Goal: Transaction & Acquisition: Purchase product/service

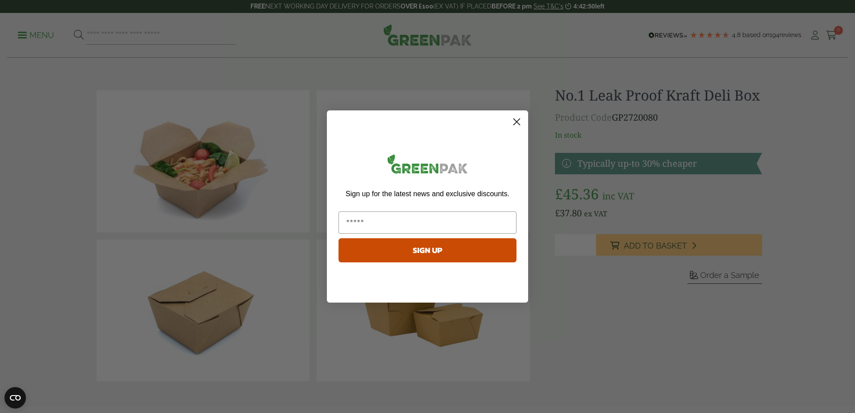
drag, startPoint x: 514, startPoint y: 122, endPoint x: 525, endPoint y: 120, distance: 10.4
click at [514, 122] on circle "Close dialog" at bounding box center [516, 121] width 15 height 15
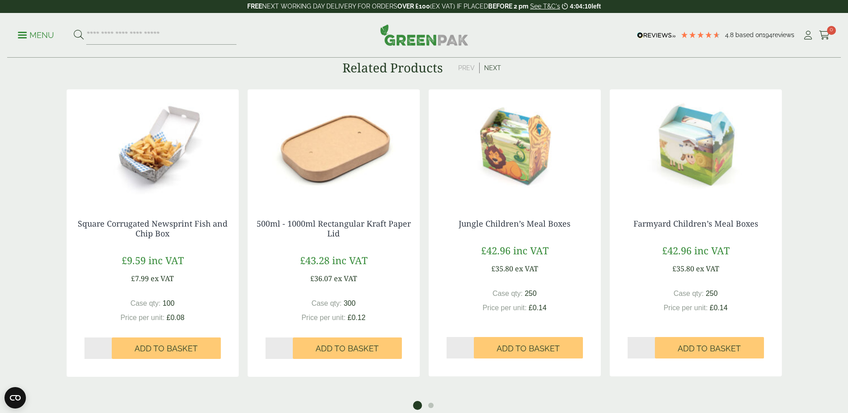
scroll to position [716, 0]
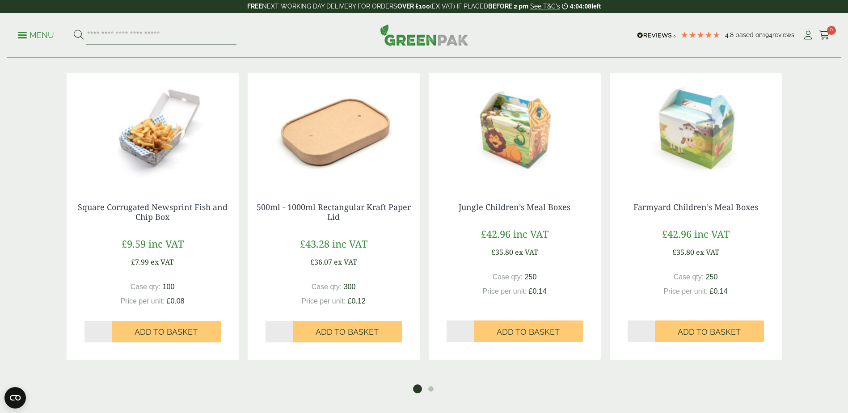
click at [366, 134] on img at bounding box center [334, 129] width 172 height 112
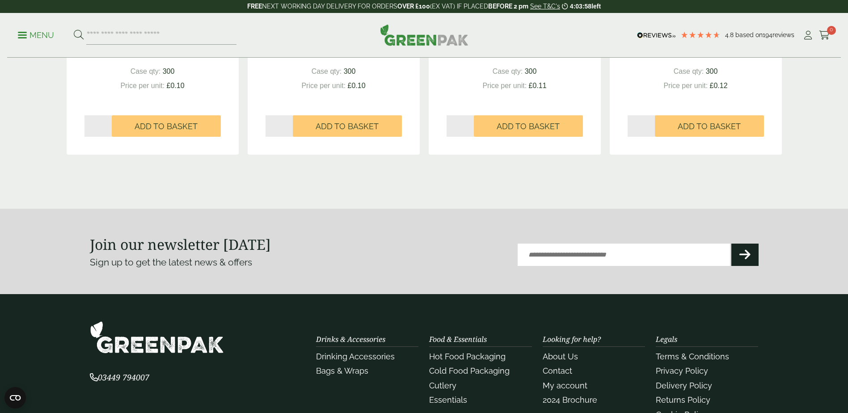
scroll to position [1029, 0]
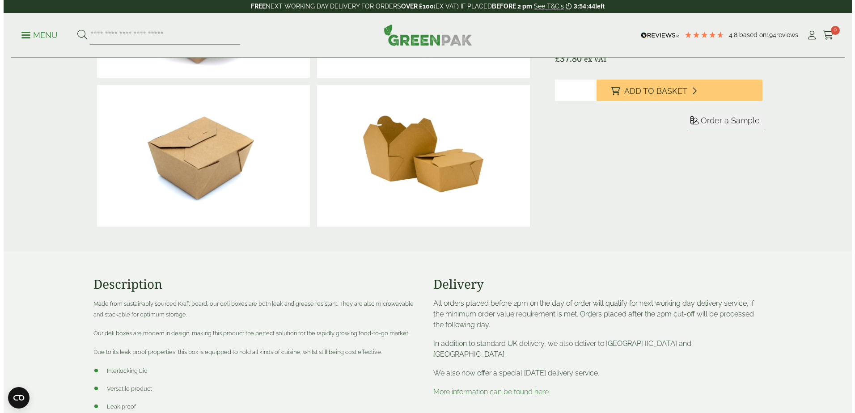
scroll to position [45, 0]
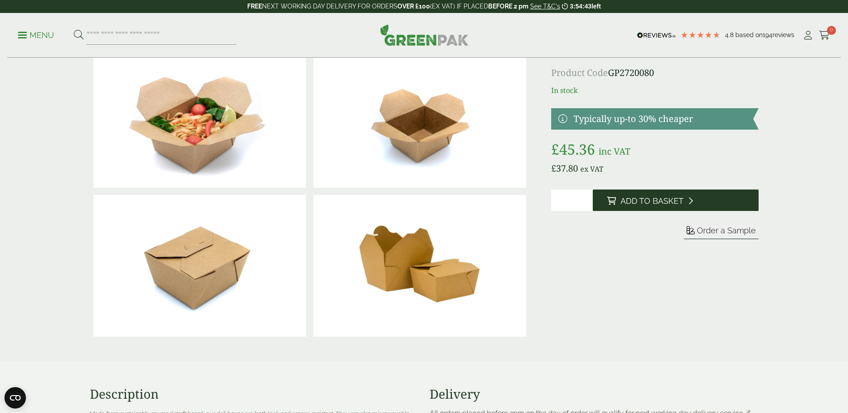
click at [661, 206] on span "Add to Basket" at bounding box center [652, 201] width 63 height 10
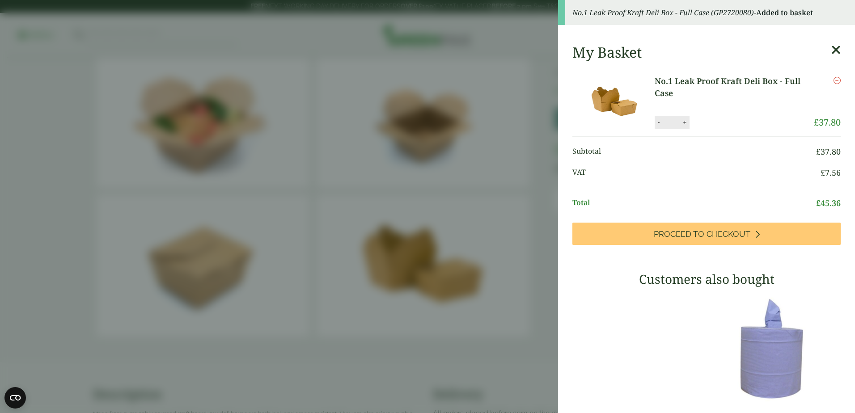
click at [666, 82] on link "No.1 Leak Proof Kraft Deli Box - Full Case" at bounding box center [734, 87] width 159 height 24
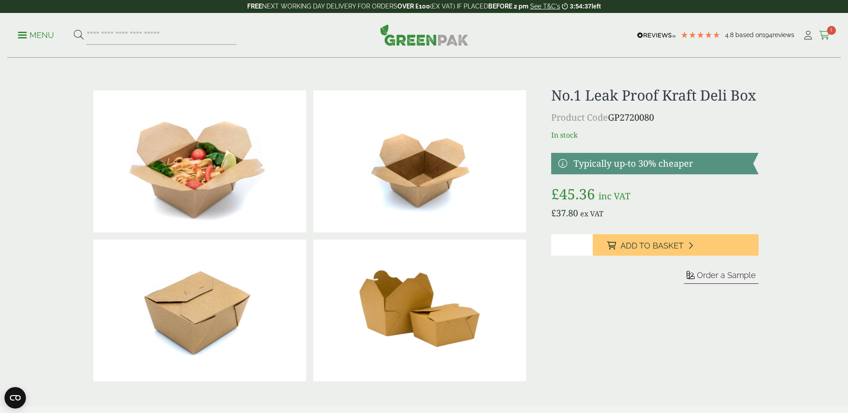
click at [822, 36] on icon at bounding box center [824, 35] width 11 height 9
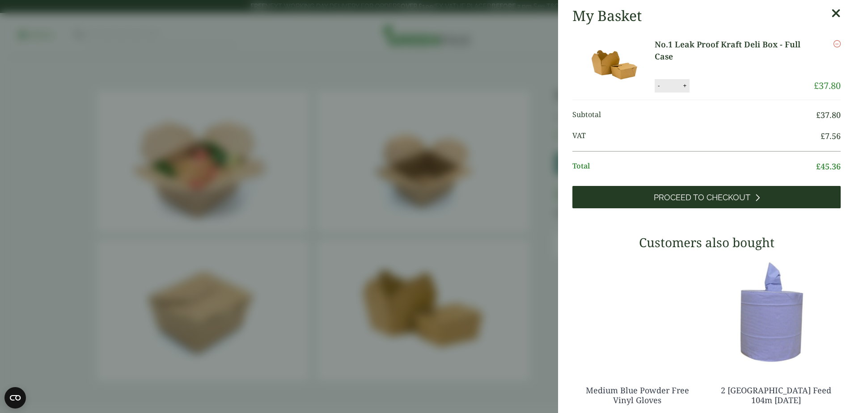
click at [695, 203] on link "Proceed to Checkout" at bounding box center [706, 197] width 268 height 22
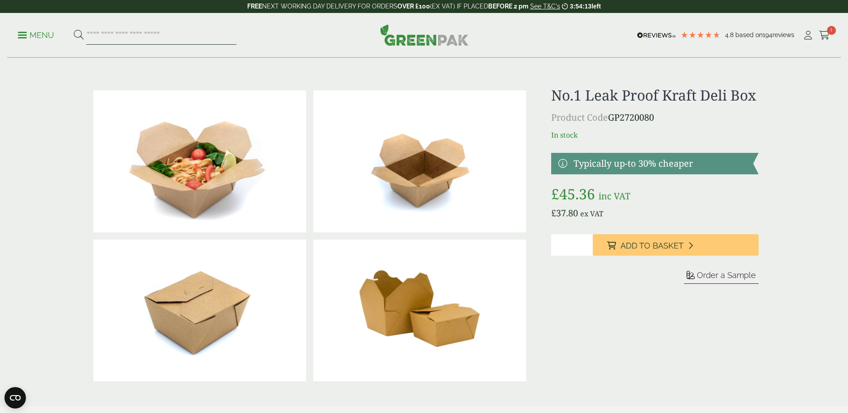
click at [112, 31] on input "search" at bounding box center [161, 35] width 150 height 19
type input "********"
click at [74, 30] on button at bounding box center [79, 36] width 10 height 12
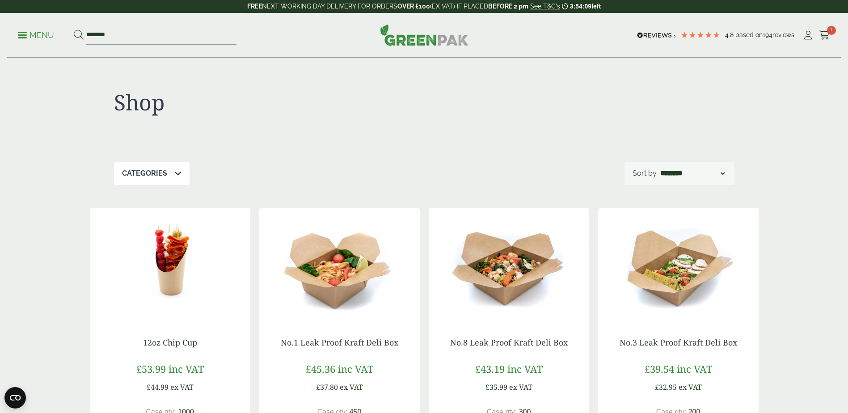
scroll to position [89, 0]
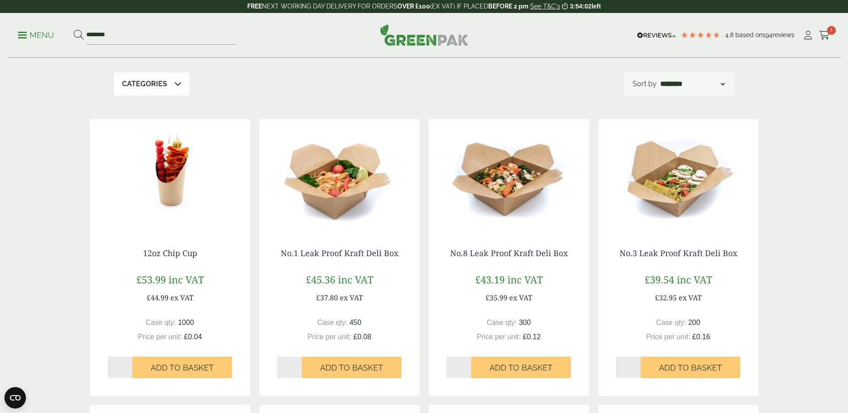
click at [331, 216] on img at bounding box center [339, 175] width 161 height 112
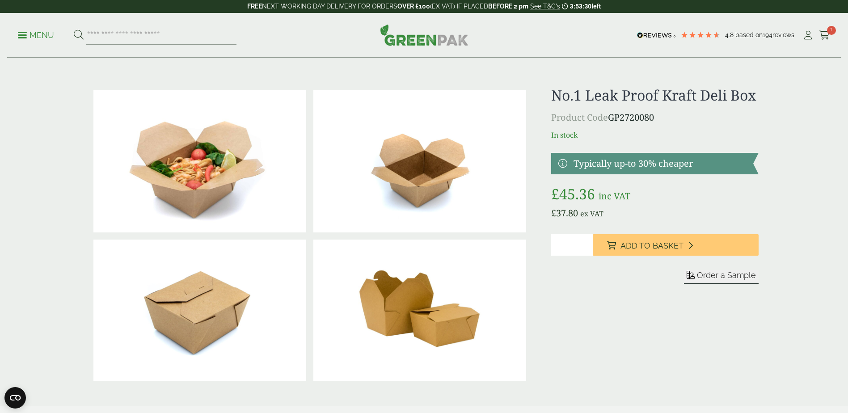
scroll to position [224, 0]
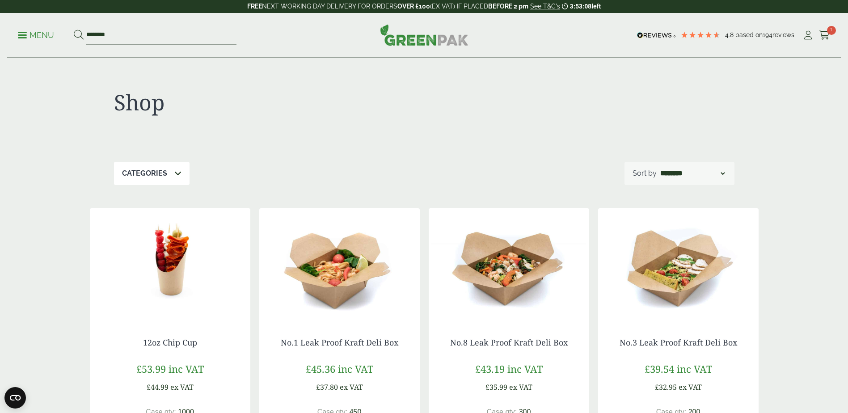
click at [382, 301] on img at bounding box center [339, 264] width 161 height 112
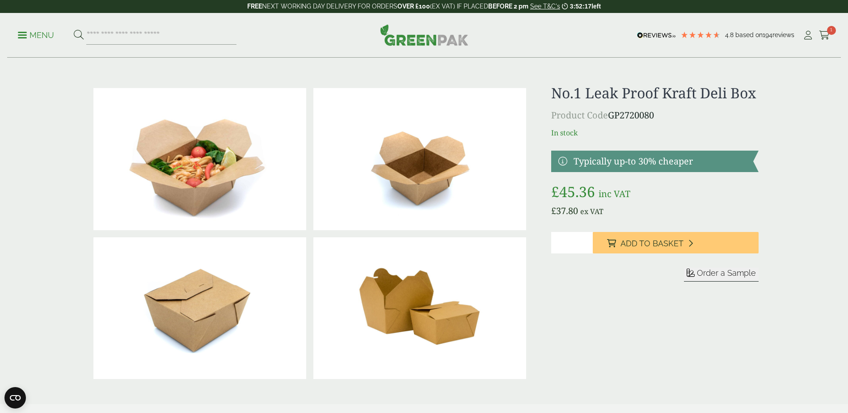
scroll to position [2, 0]
click at [564, 173] on link at bounding box center [654, 161] width 207 height 21
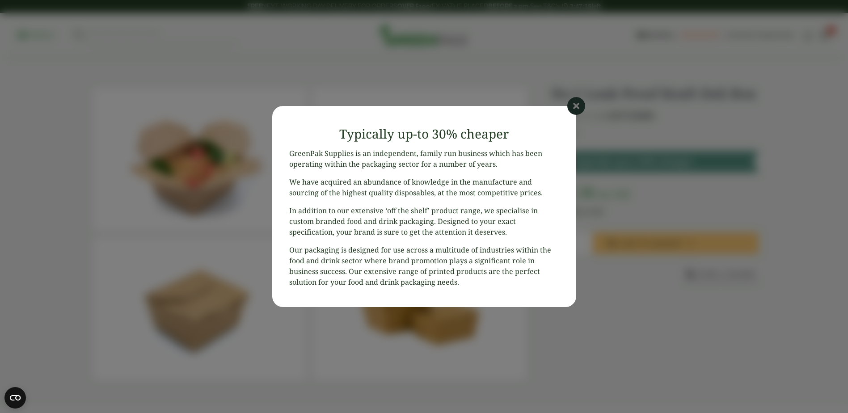
click at [579, 106] on icon at bounding box center [577, 106] width 18 height 18
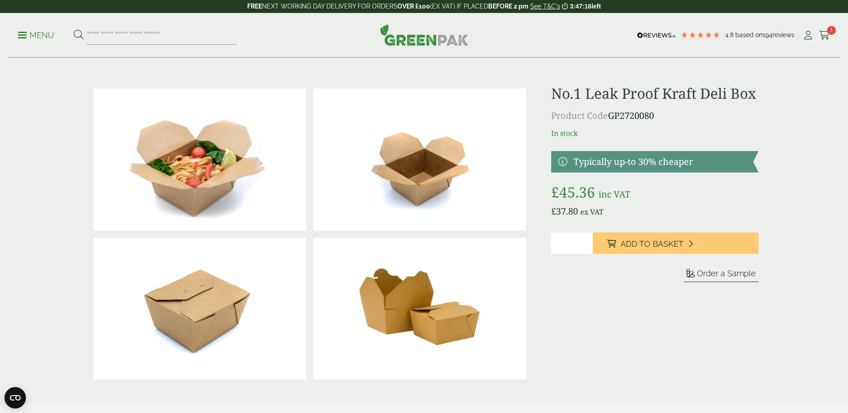
click at [597, 173] on link at bounding box center [654, 161] width 207 height 21
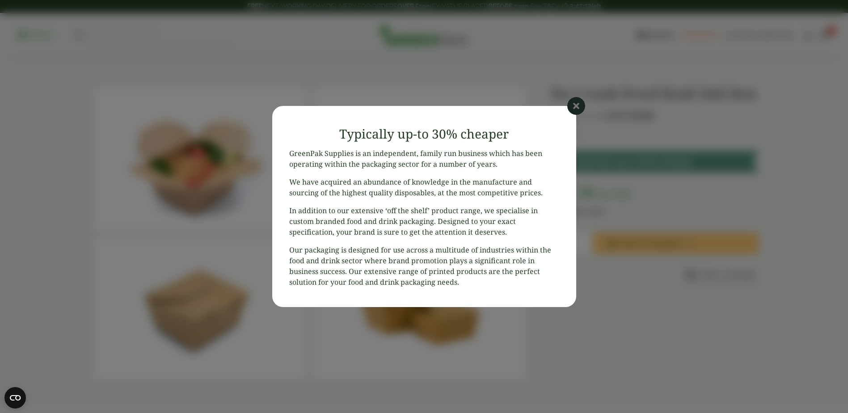
click at [581, 103] on icon at bounding box center [577, 106] width 18 height 18
